Goal: Information Seeking & Learning: Learn about a topic

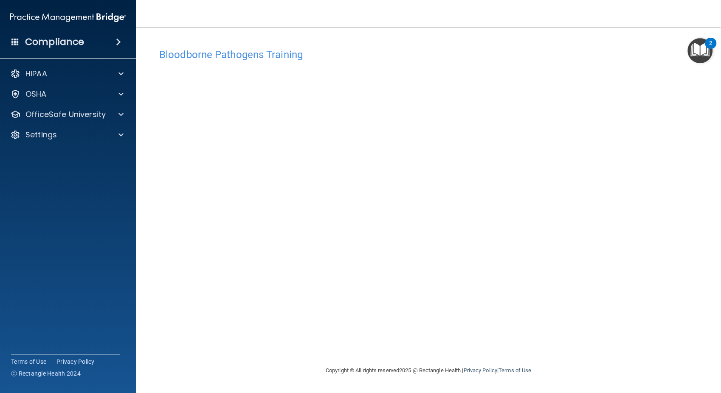
click at [472, 345] on div "Bloodborne Pathogens Training This course doesn’t expire until [DATE]. Are you …" at bounding box center [428, 205] width 551 height 322
click at [718, 126] on main "Bloodborne Pathogens Training This course doesn’t expire until [DATE]. Are you …" at bounding box center [428, 210] width 585 height 366
click at [306, 363] on div "Copyright © All rights reserved 2025 @ Rectangle Health | Privacy Policy | Term…" at bounding box center [428, 370] width 310 height 27
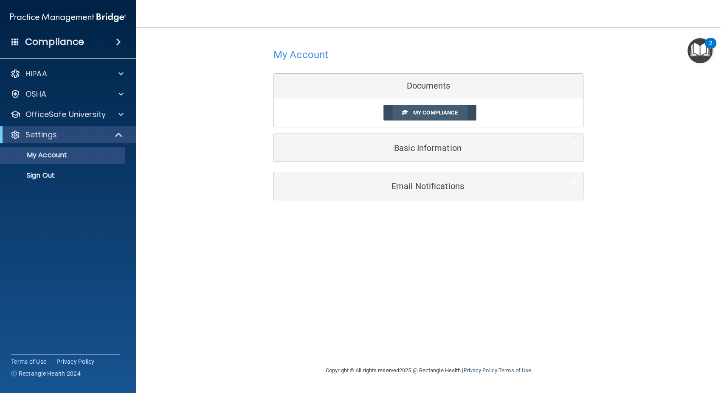
click at [429, 109] on span "My Compliance" at bounding box center [435, 112] width 45 height 6
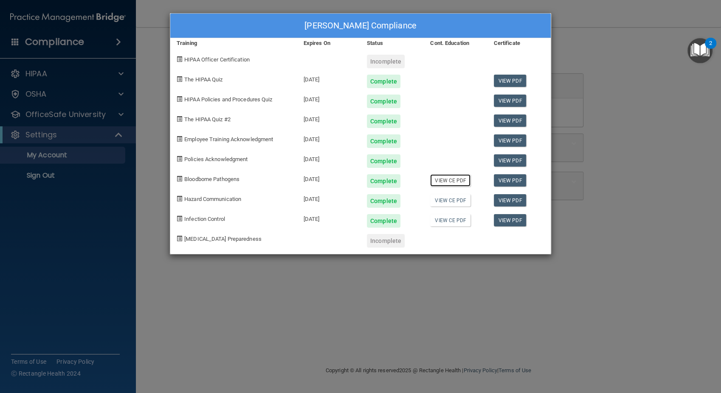
click at [446, 180] on link "View CE PDF" at bounding box center [450, 180] width 40 height 12
click at [379, 202] on div "Complete" at bounding box center [384, 201] width 34 height 14
click at [383, 317] on div "Dagmar Sobota's Compliance Training Expires On Status Cont. Education Certifica…" at bounding box center [360, 196] width 721 height 393
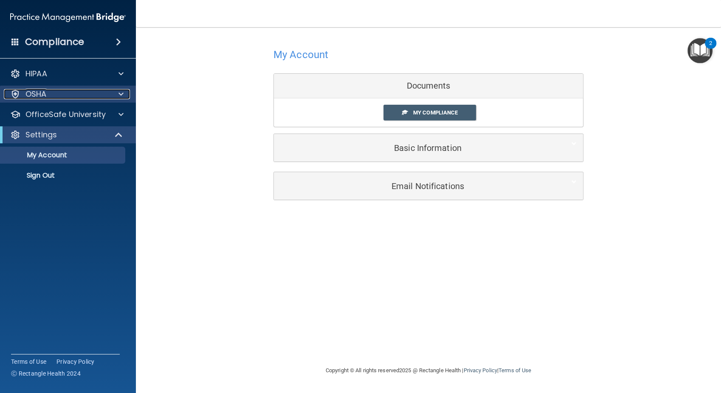
click at [115, 93] on div at bounding box center [119, 94] width 21 height 10
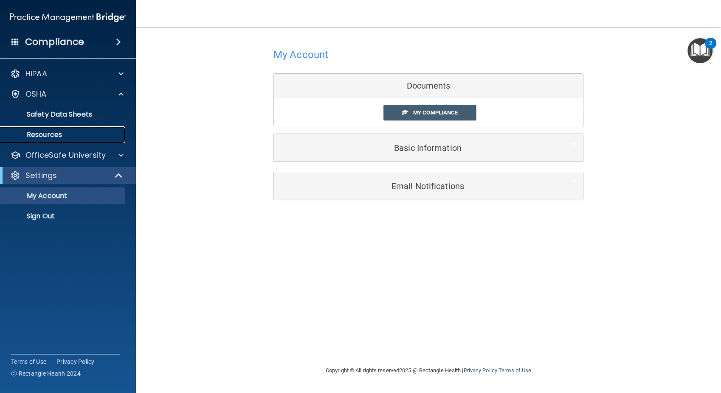
click at [59, 137] on p "Resources" at bounding box center [64, 135] width 116 height 8
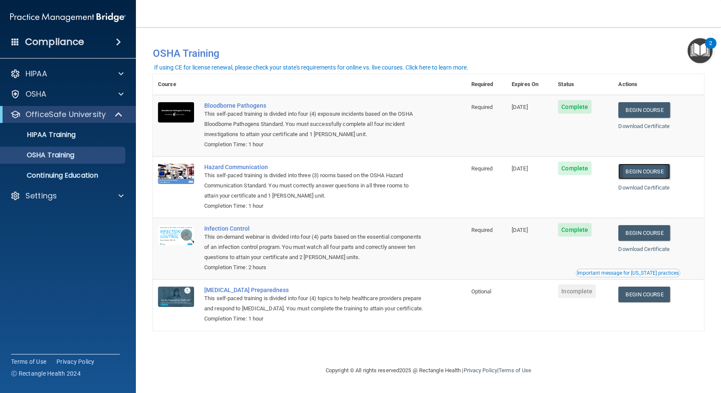
click at [648, 168] on link "Begin Course" at bounding box center [644, 172] width 52 height 16
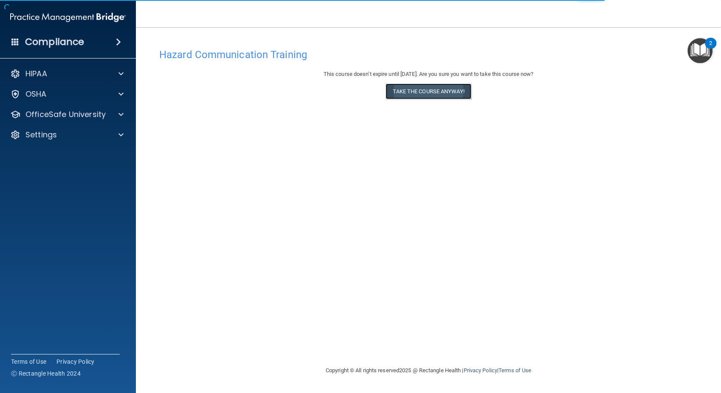
click at [426, 90] on button "Take the course anyway!" at bounding box center [427, 92] width 85 height 16
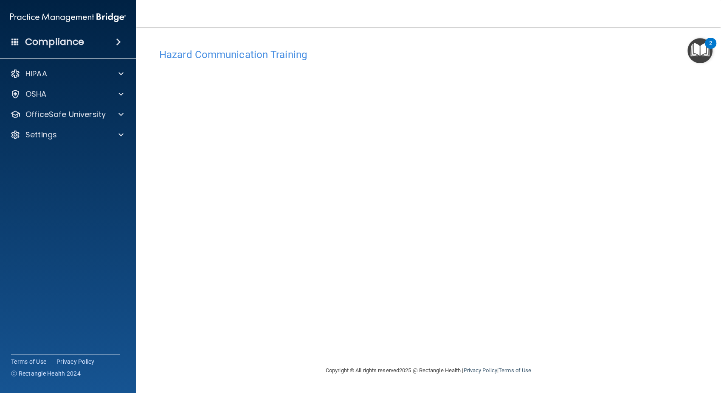
click at [652, 169] on div "Hazard Communication Training This course doesn’t expire until 12/29/2025. Are …" at bounding box center [428, 205] width 551 height 322
click at [41, 97] on p "OSHA" at bounding box center [35, 94] width 21 height 10
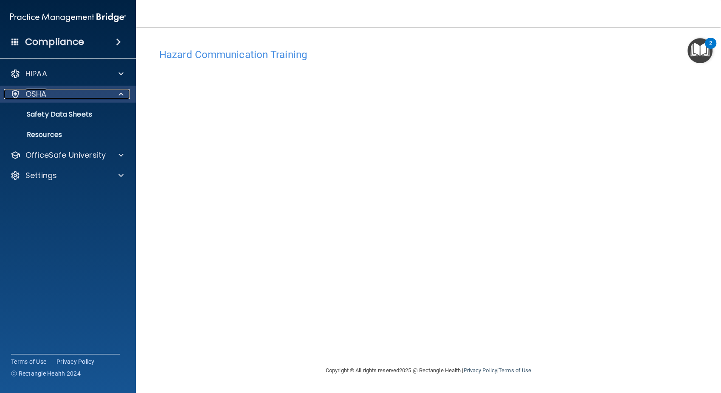
click at [41, 97] on p "OSHA" at bounding box center [35, 94] width 21 height 10
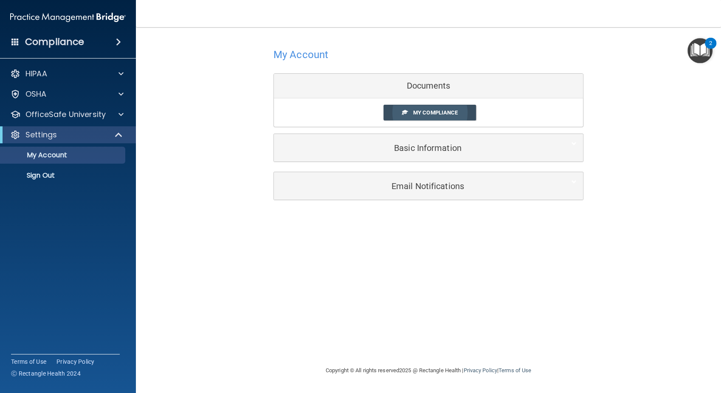
click at [424, 111] on span "My Compliance" at bounding box center [435, 112] width 45 height 6
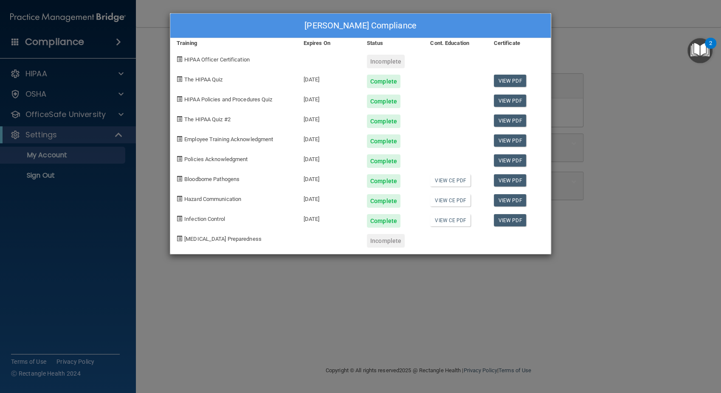
click at [382, 221] on div "Complete" at bounding box center [384, 221] width 34 height 14
click at [631, 76] on div "Dagmar Sobota's Compliance Training Expires On Status Cont. Education Certifica…" at bounding box center [360, 196] width 721 height 393
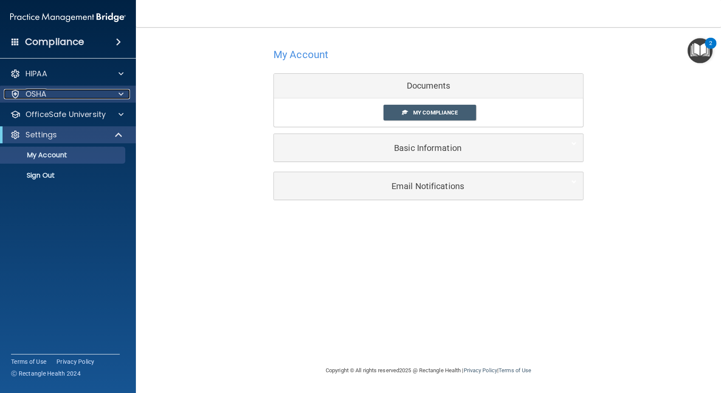
click at [87, 91] on div "OSHA" at bounding box center [56, 94] width 105 height 10
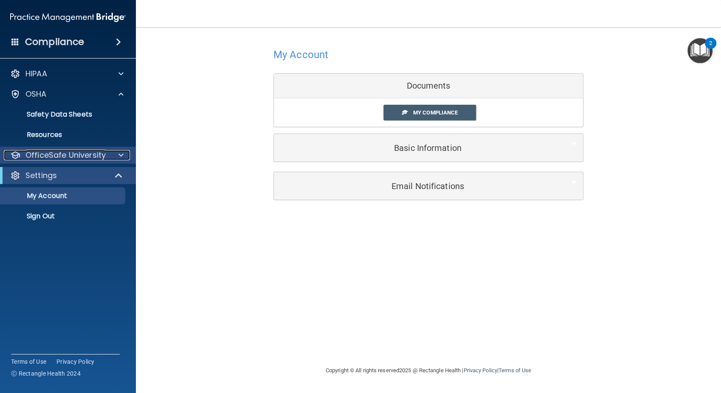
click at [60, 155] on p "OfficeSafe University" at bounding box center [65, 155] width 80 height 10
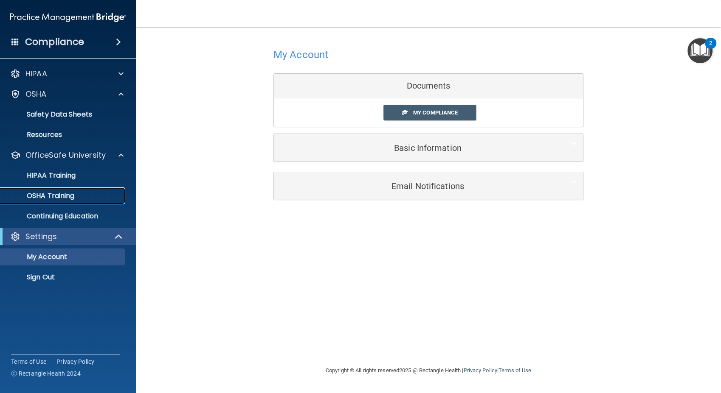
click at [53, 194] on p "OSHA Training" at bounding box center [40, 196] width 69 height 8
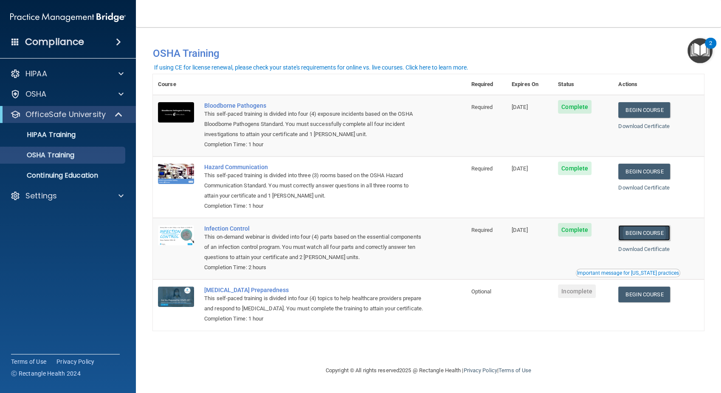
click at [650, 231] on link "Begin Course" at bounding box center [644, 233] width 52 height 16
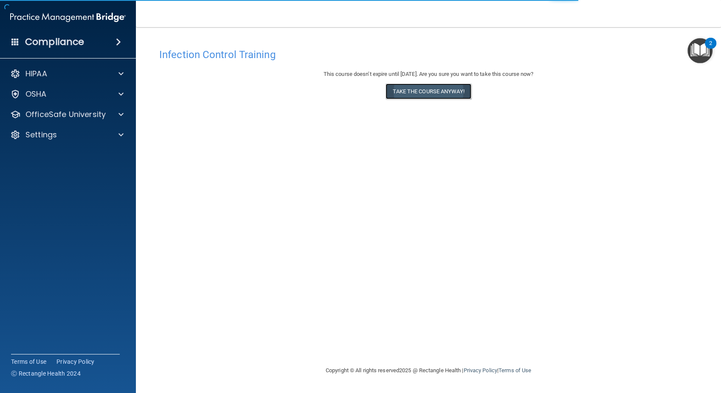
click at [421, 90] on button "Take the course anyway!" at bounding box center [427, 92] width 85 height 16
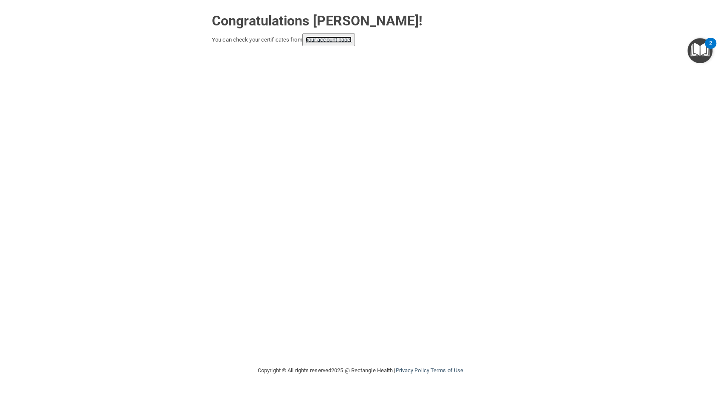
click at [320, 40] on link "your account page!" at bounding box center [329, 39] width 46 height 6
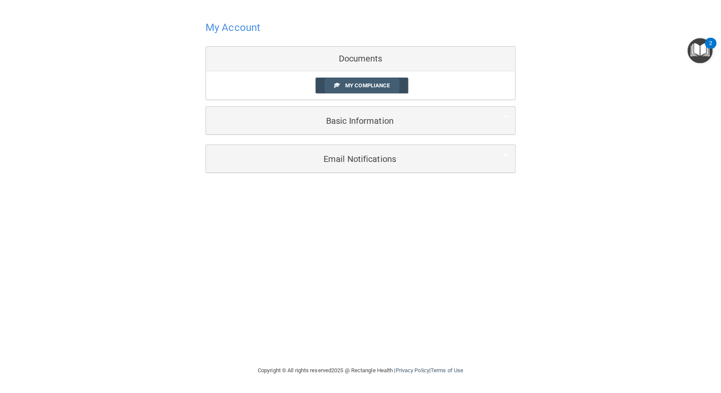
click at [346, 85] on span "My Compliance" at bounding box center [367, 85] width 45 height 6
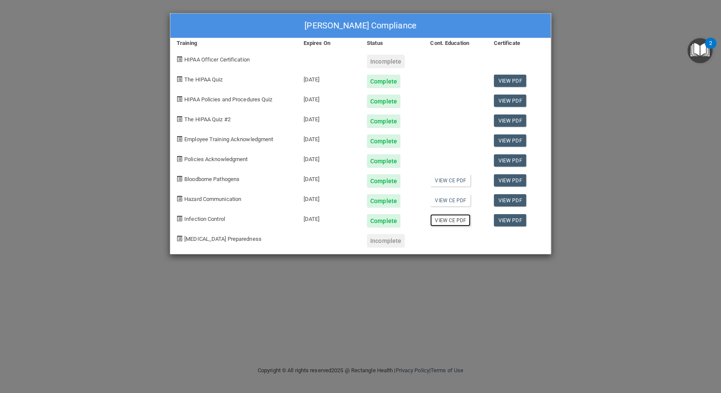
click at [454, 218] on link "View CE PDF" at bounding box center [450, 220] width 40 height 12
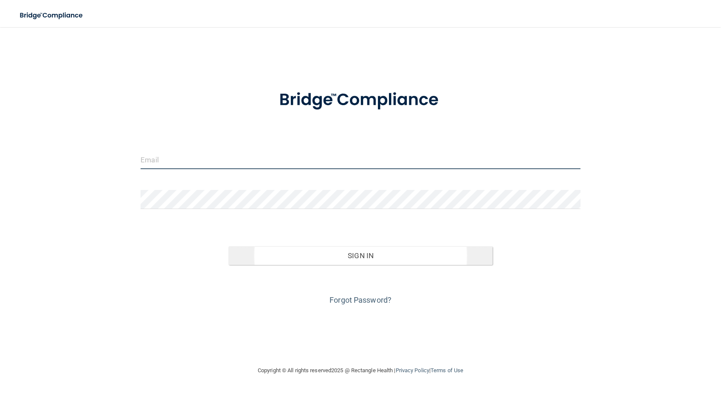
type input "[PERSON_NAME][EMAIL_ADDRESS][PERSON_NAME][DOMAIN_NAME]"
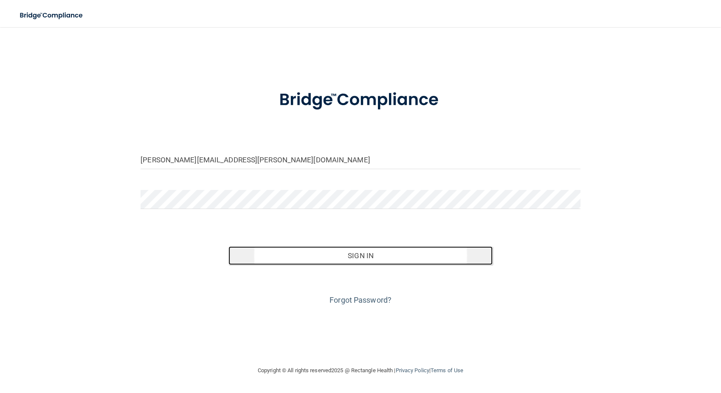
click at [354, 255] on button "Sign In" at bounding box center [360, 256] width 264 height 19
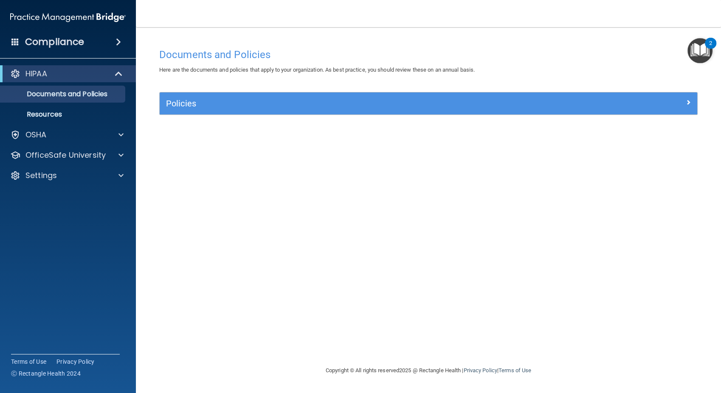
click at [116, 39] on span at bounding box center [118, 42] width 5 height 10
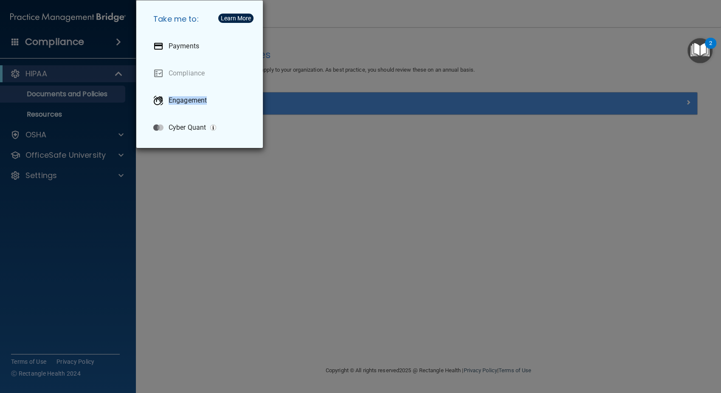
drag, startPoint x: 59, startPoint y: 102, endPoint x: 29, endPoint y: 161, distance: 66.2
click at [29, 161] on div "Take me to: Payments Compliance Engagement Cyber Quant" at bounding box center [360, 196] width 721 height 393
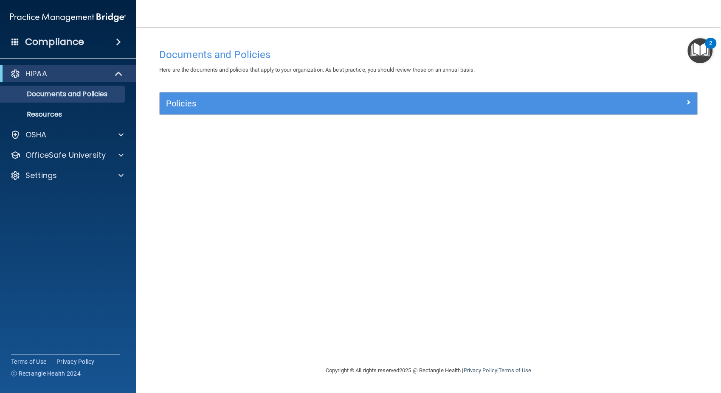
click at [699, 46] on img "Open Resource Center, 2 new notifications" at bounding box center [699, 50] width 25 height 25
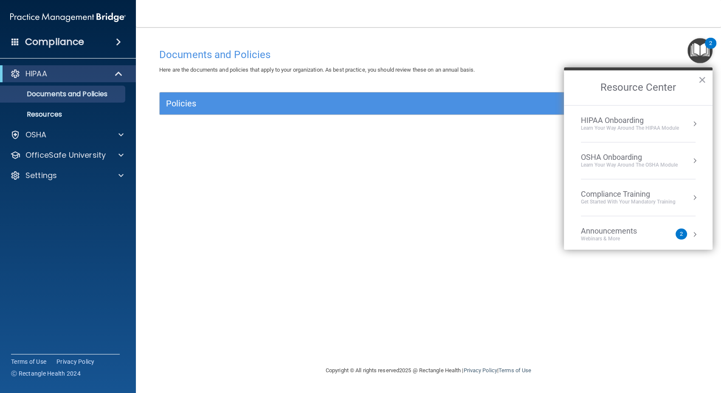
click at [635, 196] on div "Compliance Training" at bounding box center [628, 194] width 95 height 9
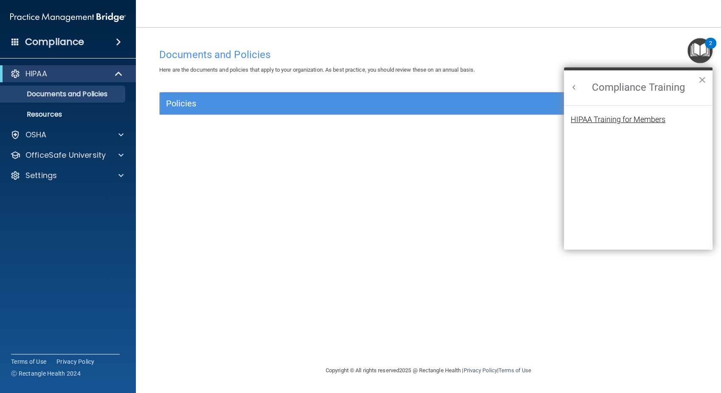
click at [617, 116] on div "HIPAA Training for Members" at bounding box center [617, 120] width 95 height 8
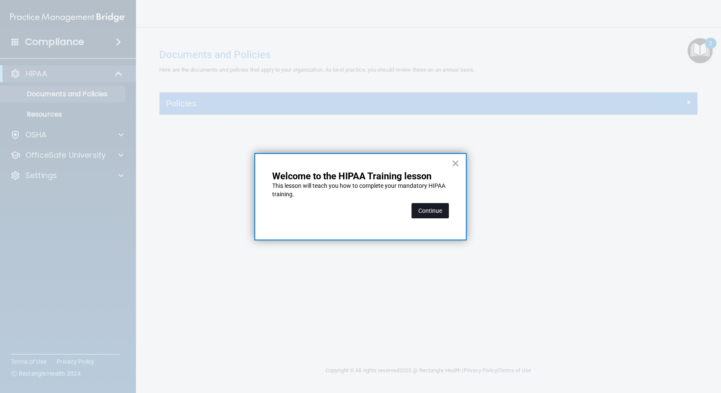
click at [422, 203] on button "Continue" at bounding box center [429, 210] width 37 height 15
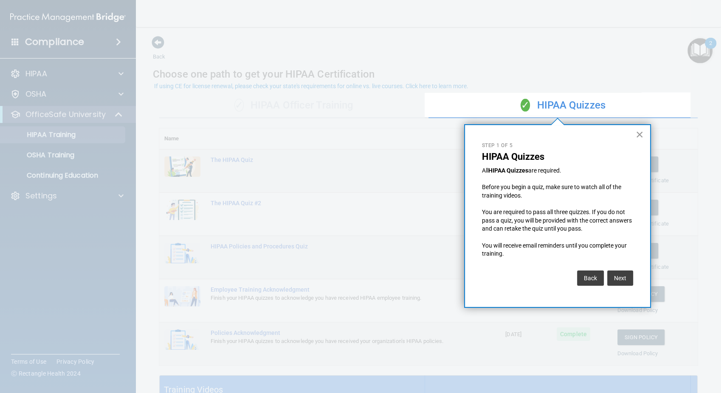
click at [639, 133] on button "×" at bounding box center [639, 135] width 8 height 14
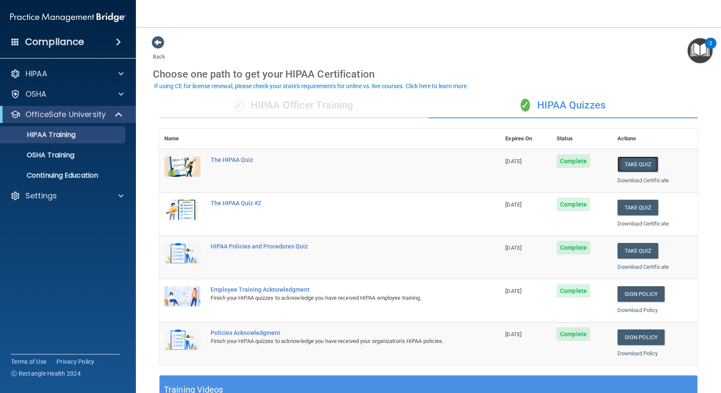
click at [634, 165] on button "Take Quiz" at bounding box center [637, 165] width 41 height 16
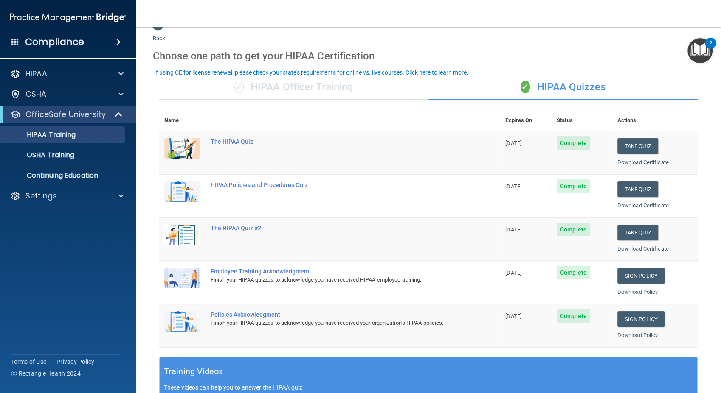
scroll to position [13, 0]
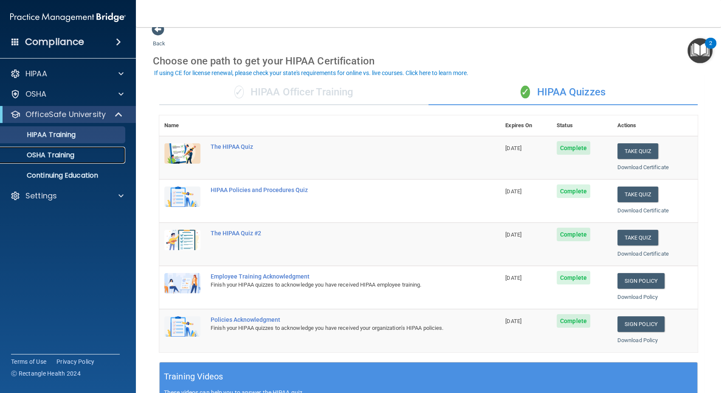
click at [64, 153] on p "OSHA Training" at bounding box center [40, 155] width 69 height 8
